Goal: Information Seeking & Learning: Check status

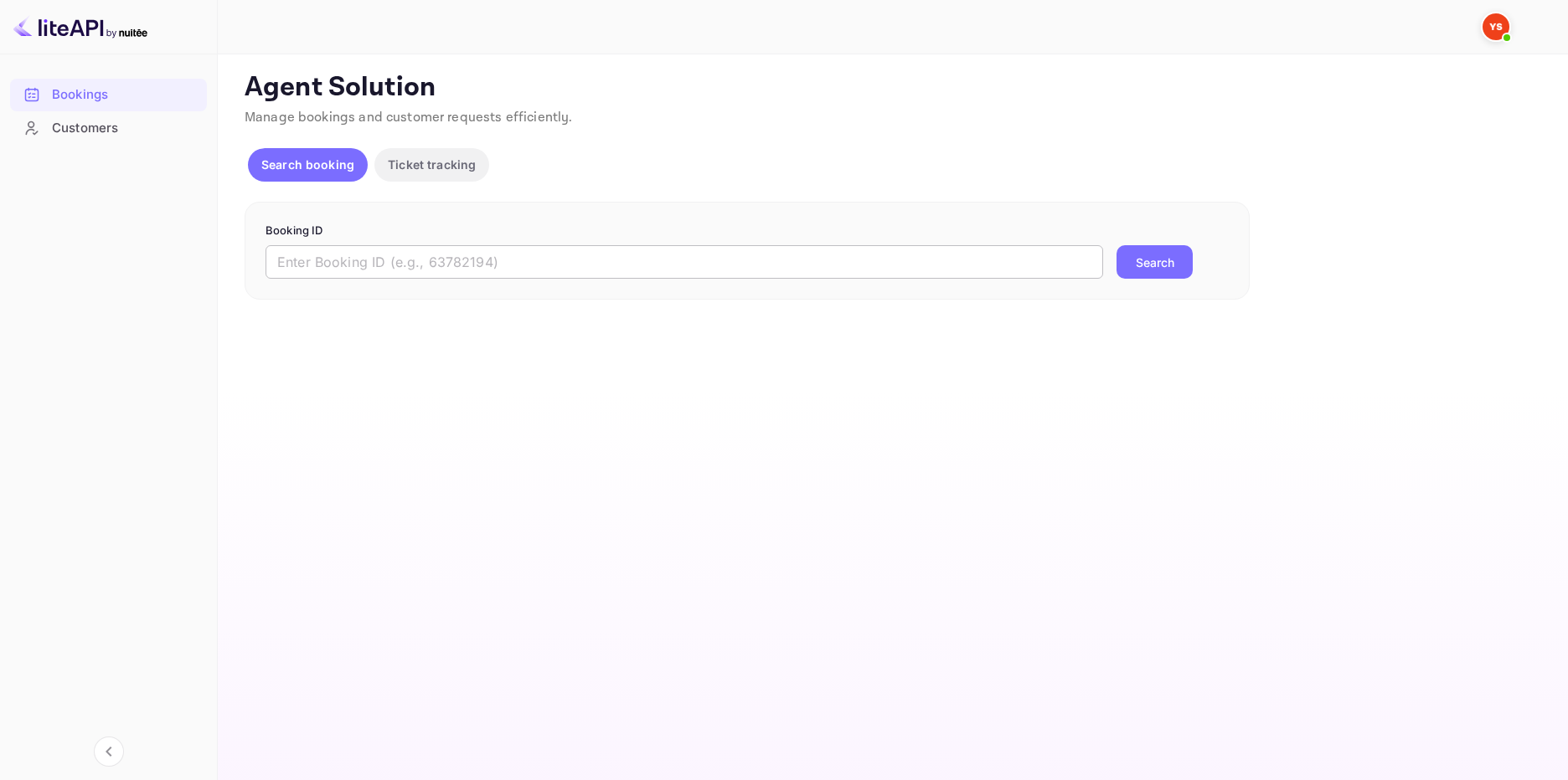
click at [363, 263] on input "text" at bounding box center [684, 262] width 837 height 33
paste input "9826339"
type input "9826339"
click at [1153, 259] on button "Search" at bounding box center [1154, 262] width 76 height 33
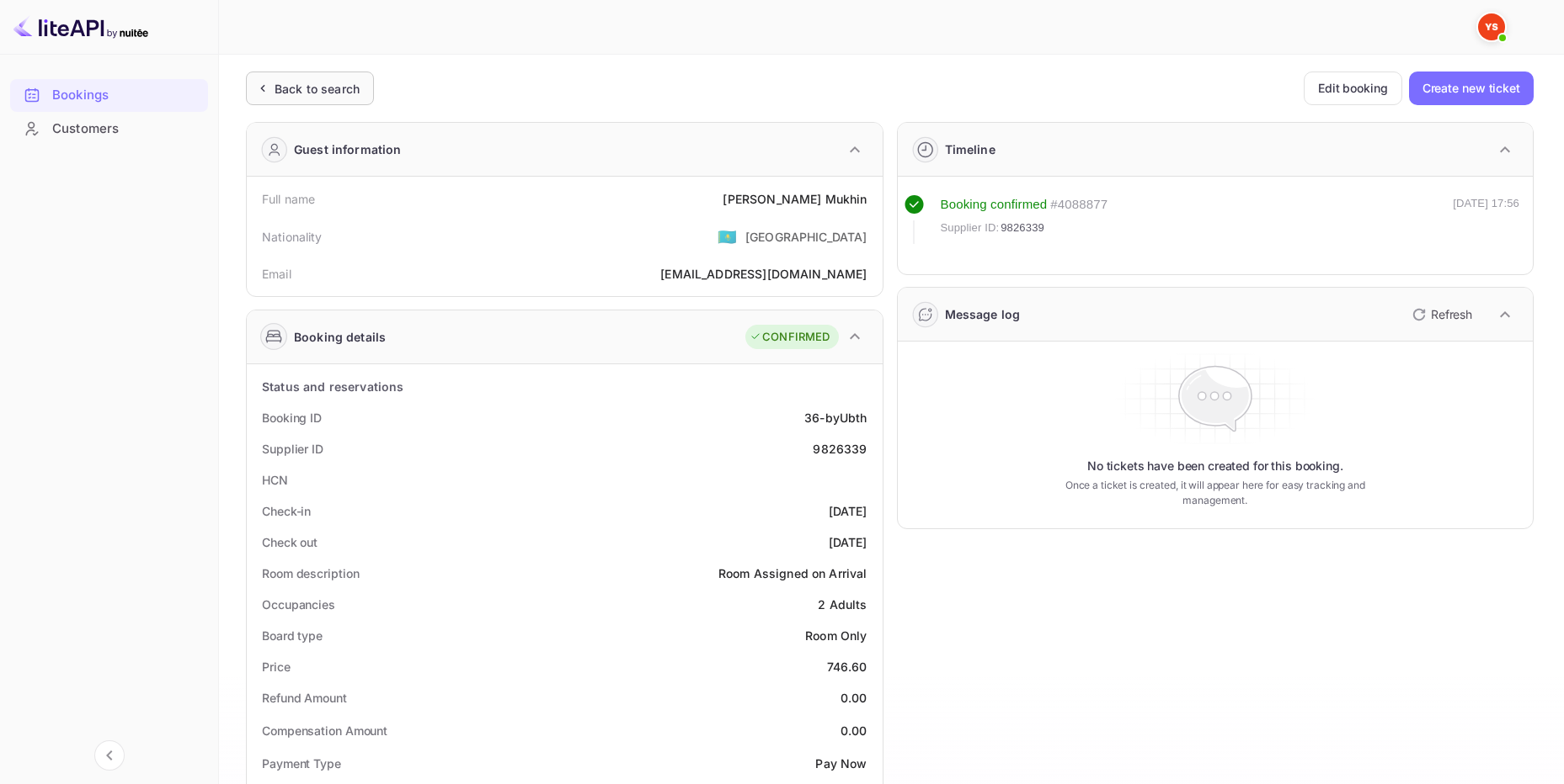
click at [331, 80] on div "Back to search" at bounding box center [317, 89] width 85 height 17
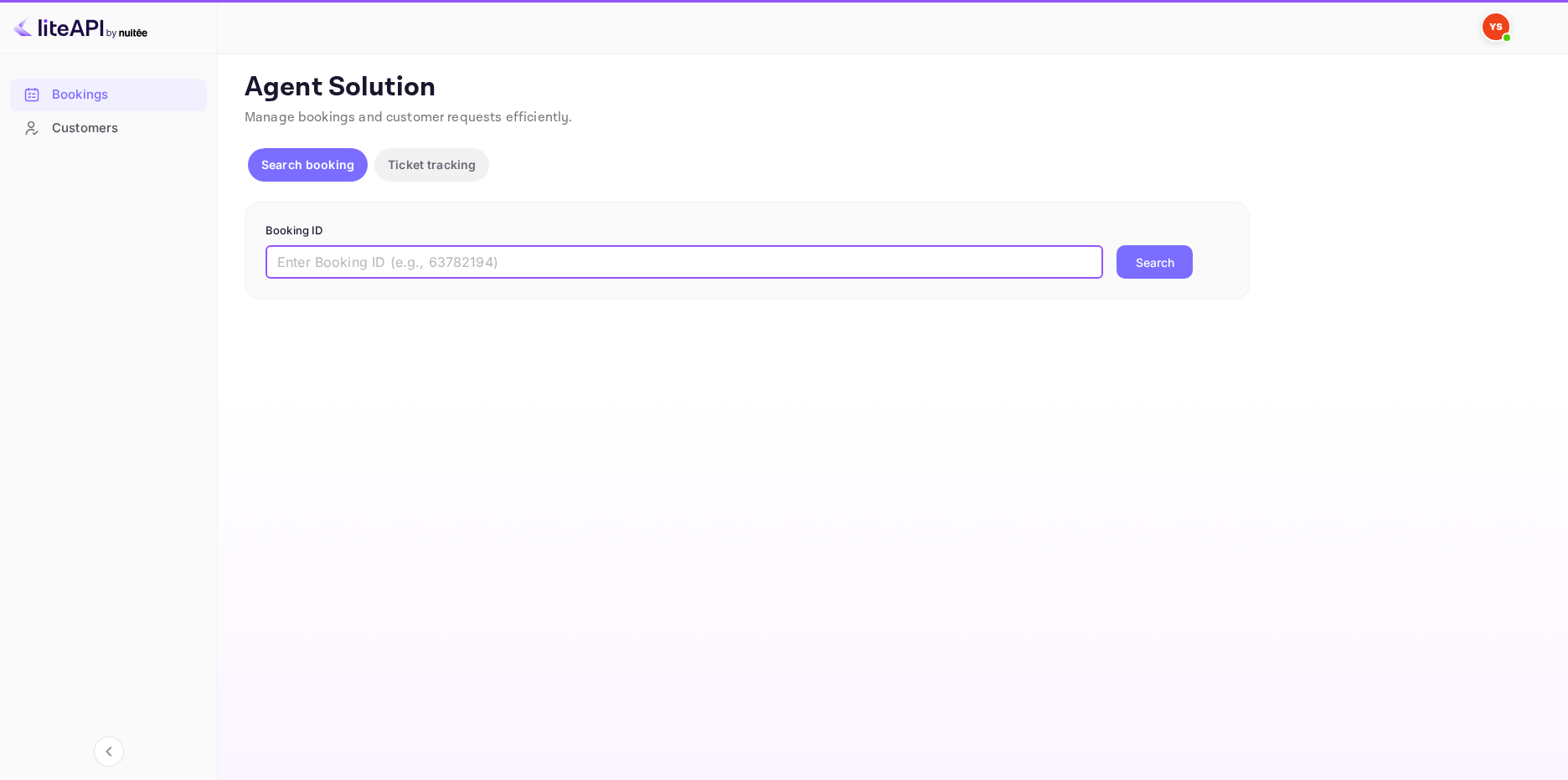
click at [327, 253] on input "text" at bounding box center [684, 262] width 837 height 33
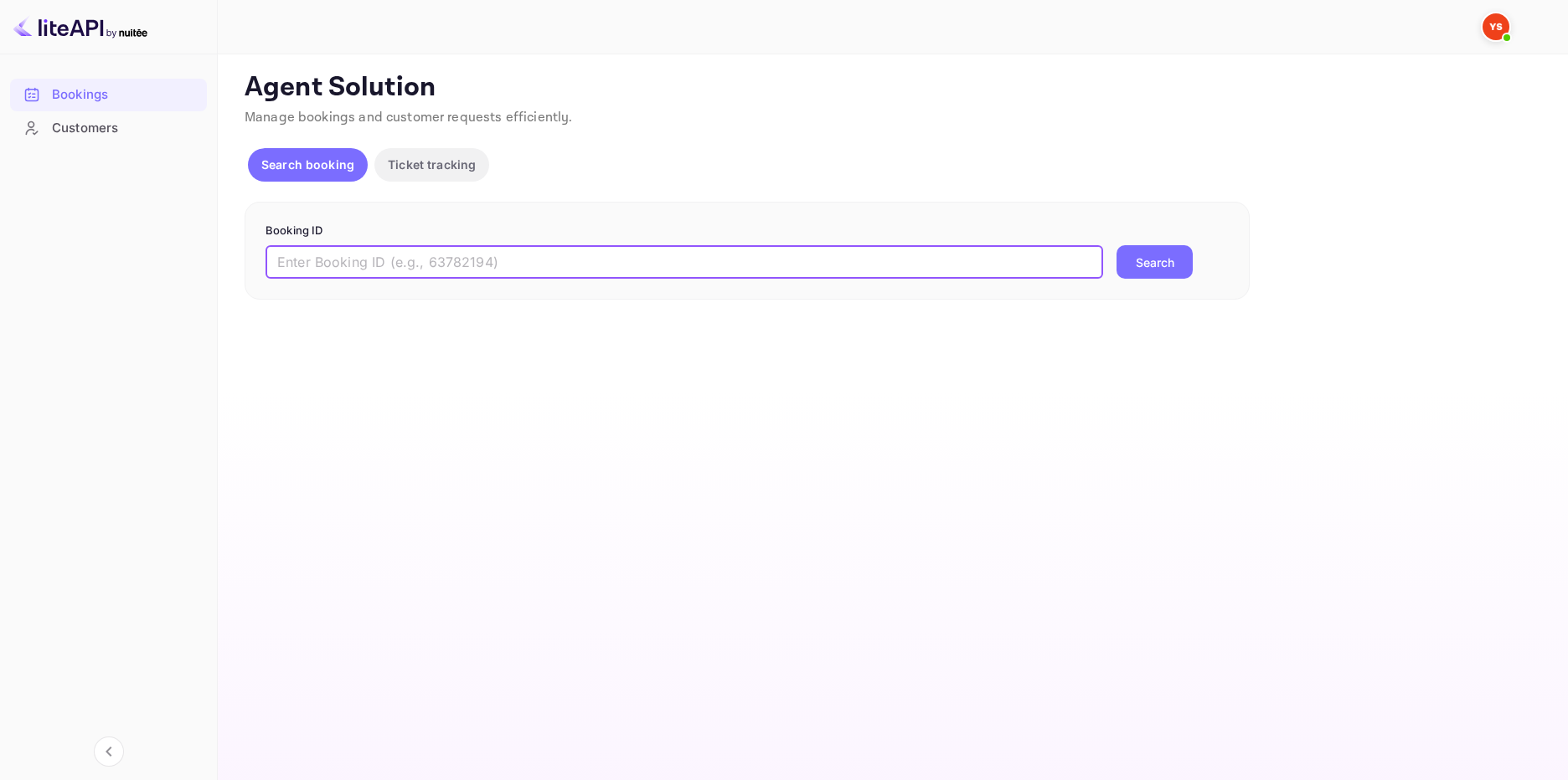
paste input "9384226"
type input "9384226"
click at [1147, 252] on button "Search" at bounding box center [1154, 262] width 76 height 33
